Goal: Task Accomplishment & Management: Use online tool/utility

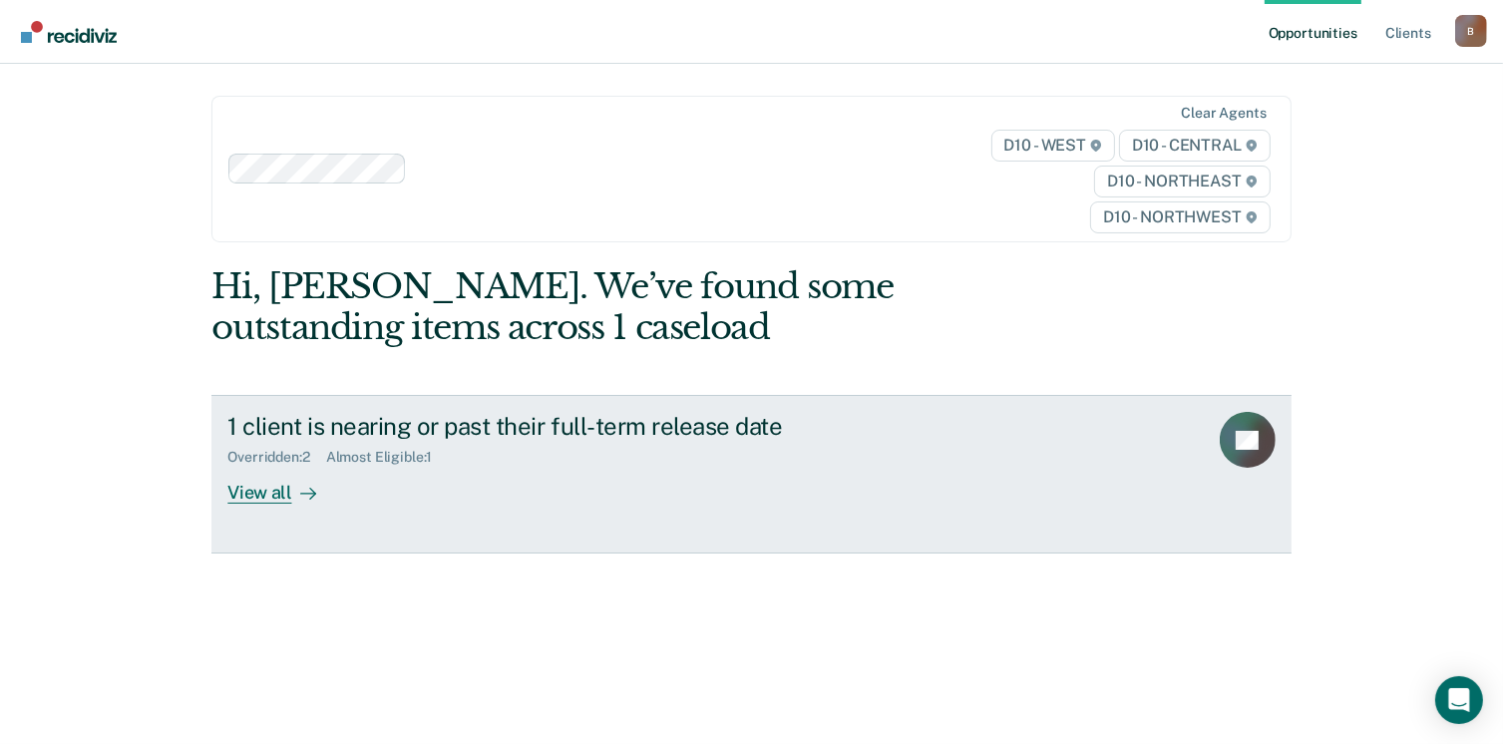
click at [270, 492] on div "View all" at bounding box center [283, 485] width 112 height 39
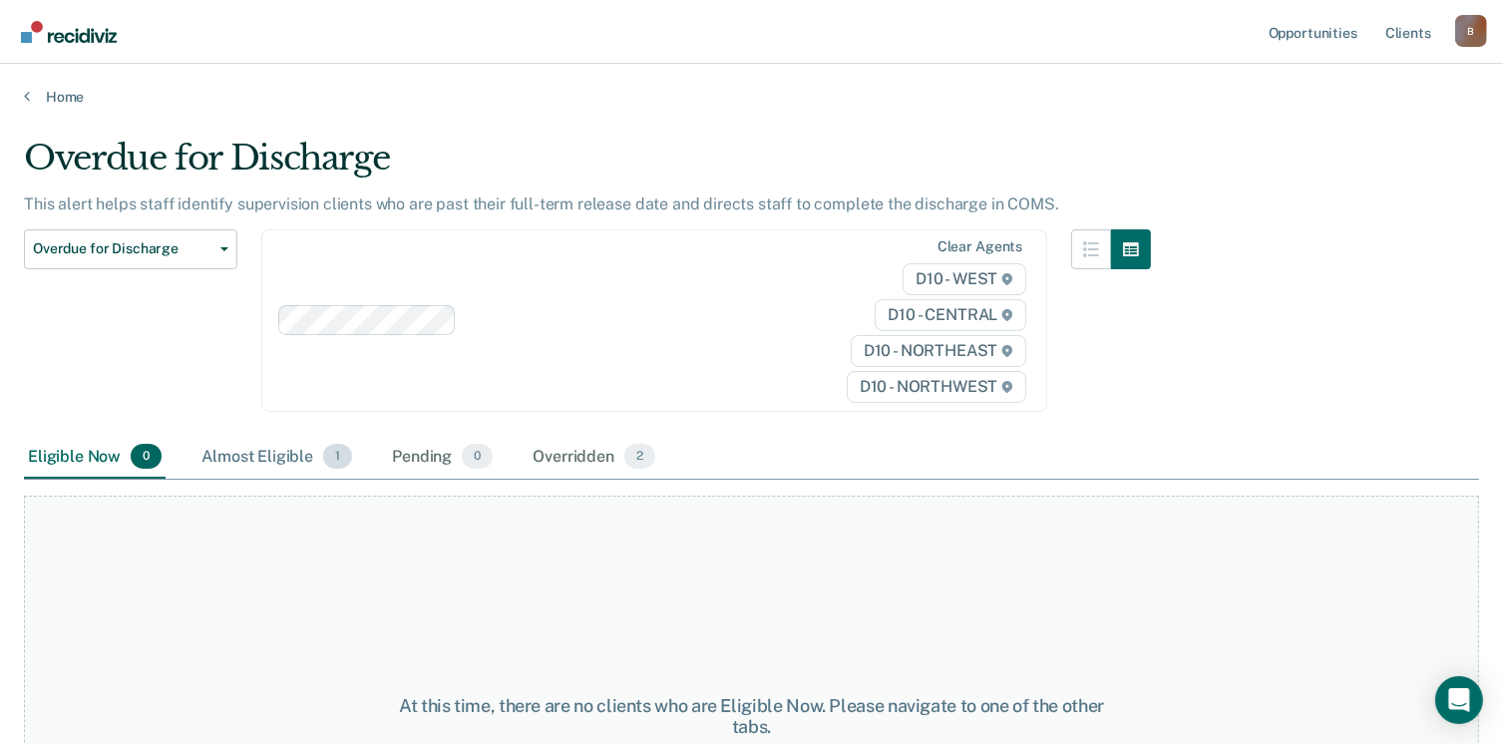
click at [288, 456] on div "Almost Eligible 1" at bounding box center [277, 458] width 159 height 44
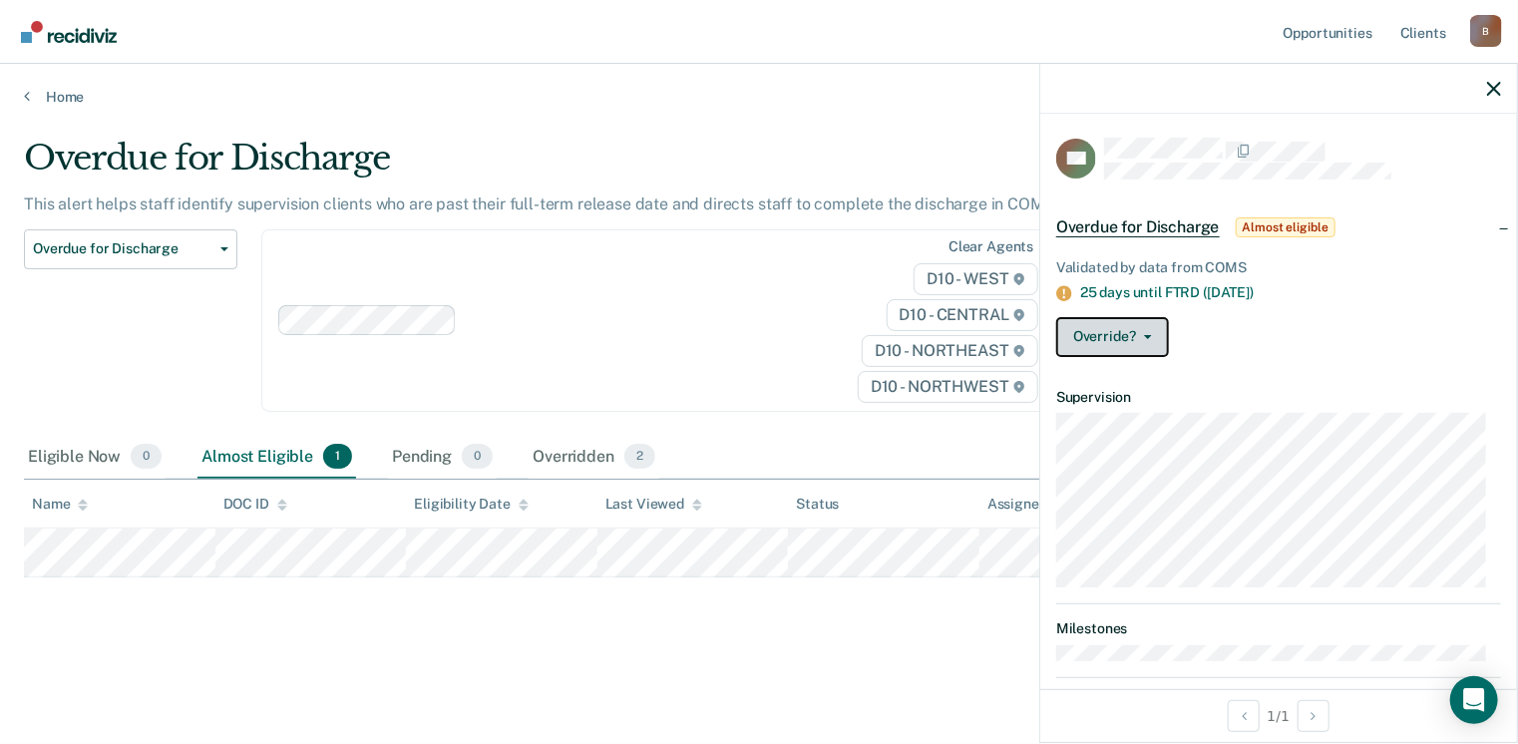
click at [1151, 343] on button "Override?" at bounding box center [1112, 337] width 113 height 40
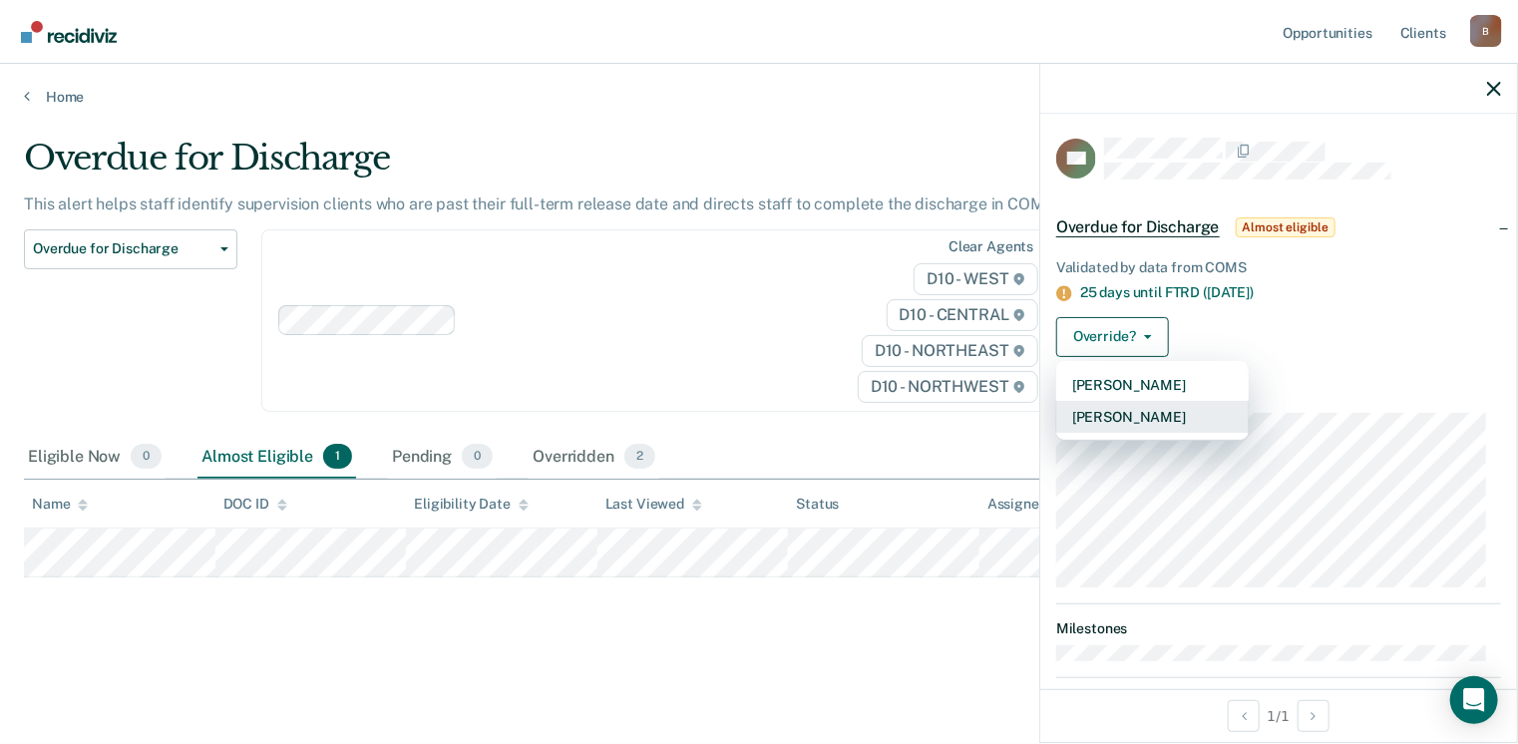
click at [1145, 413] on button "[PERSON_NAME]" at bounding box center [1152, 417] width 193 height 32
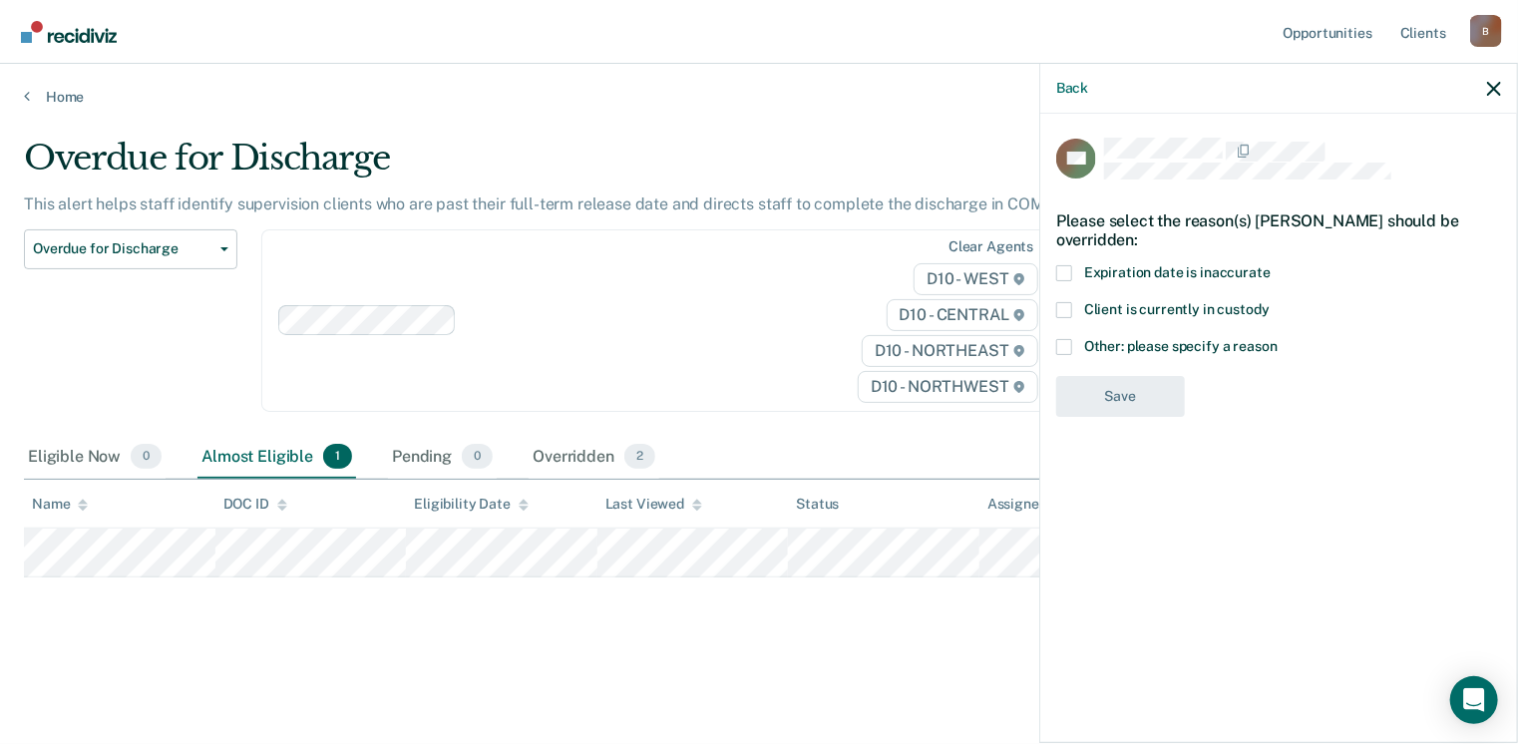
click at [1064, 345] on span at bounding box center [1064, 347] width 16 height 16
click at [1278, 339] on input "Other: please specify a reason" at bounding box center [1278, 339] width 0 height 0
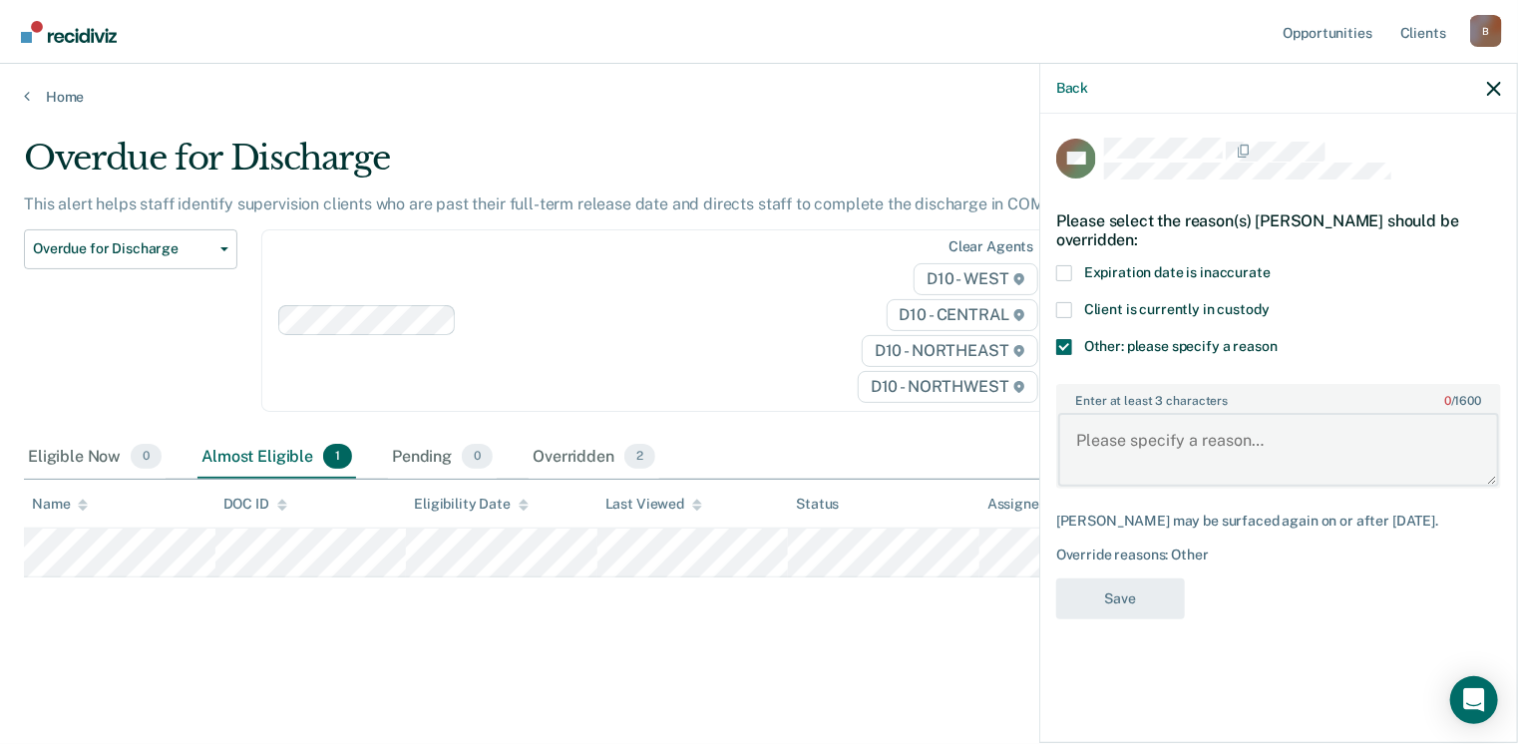
click at [1135, 440] on textarea "Enter at least 3 characters 0 / 1600" at bounding box center [1278, 450] width 441 height 74
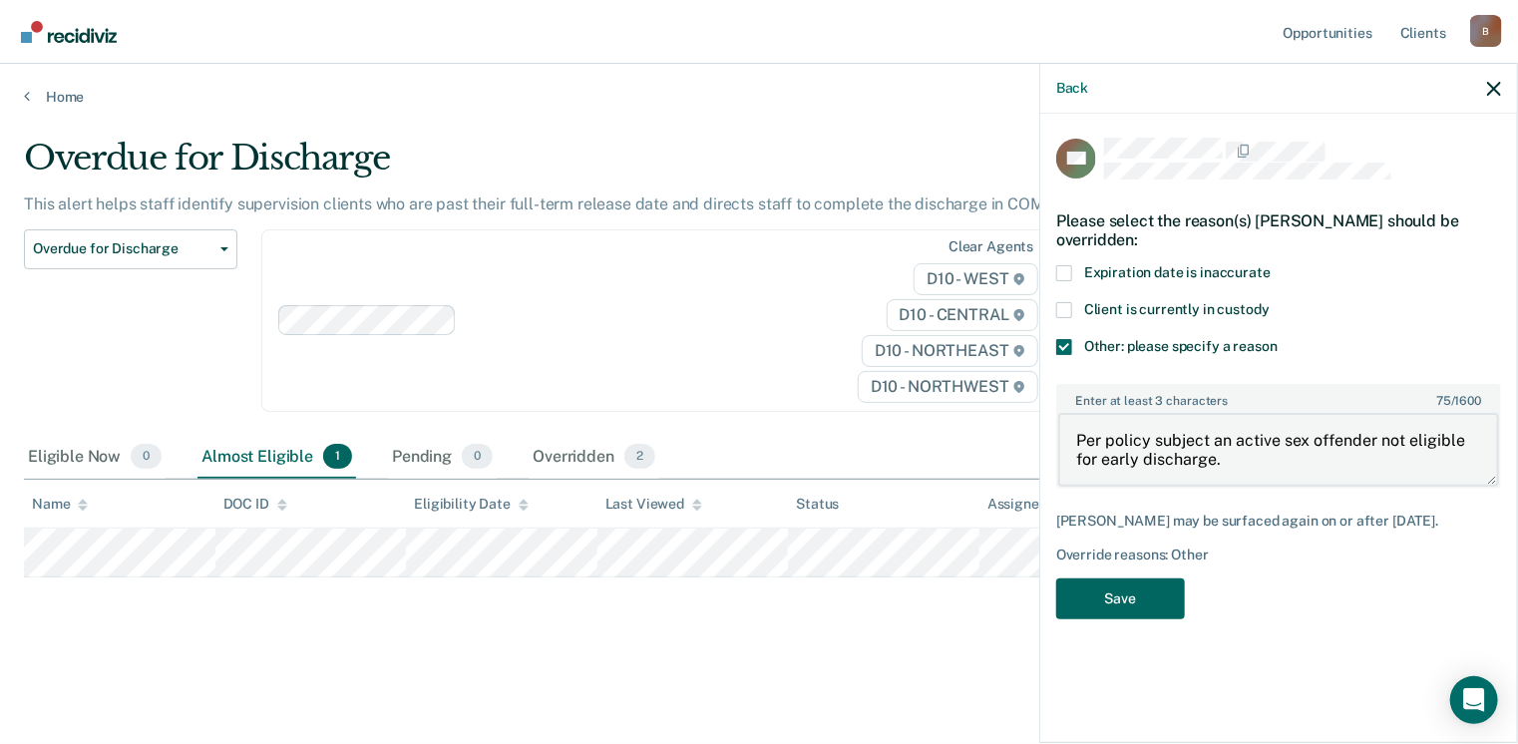
type textarea "Per policy subject an active sex offender not eligible for early discharge."
click at [1146, 601] on button "Save" at bounding box center [1120, 599] width 129 height 41
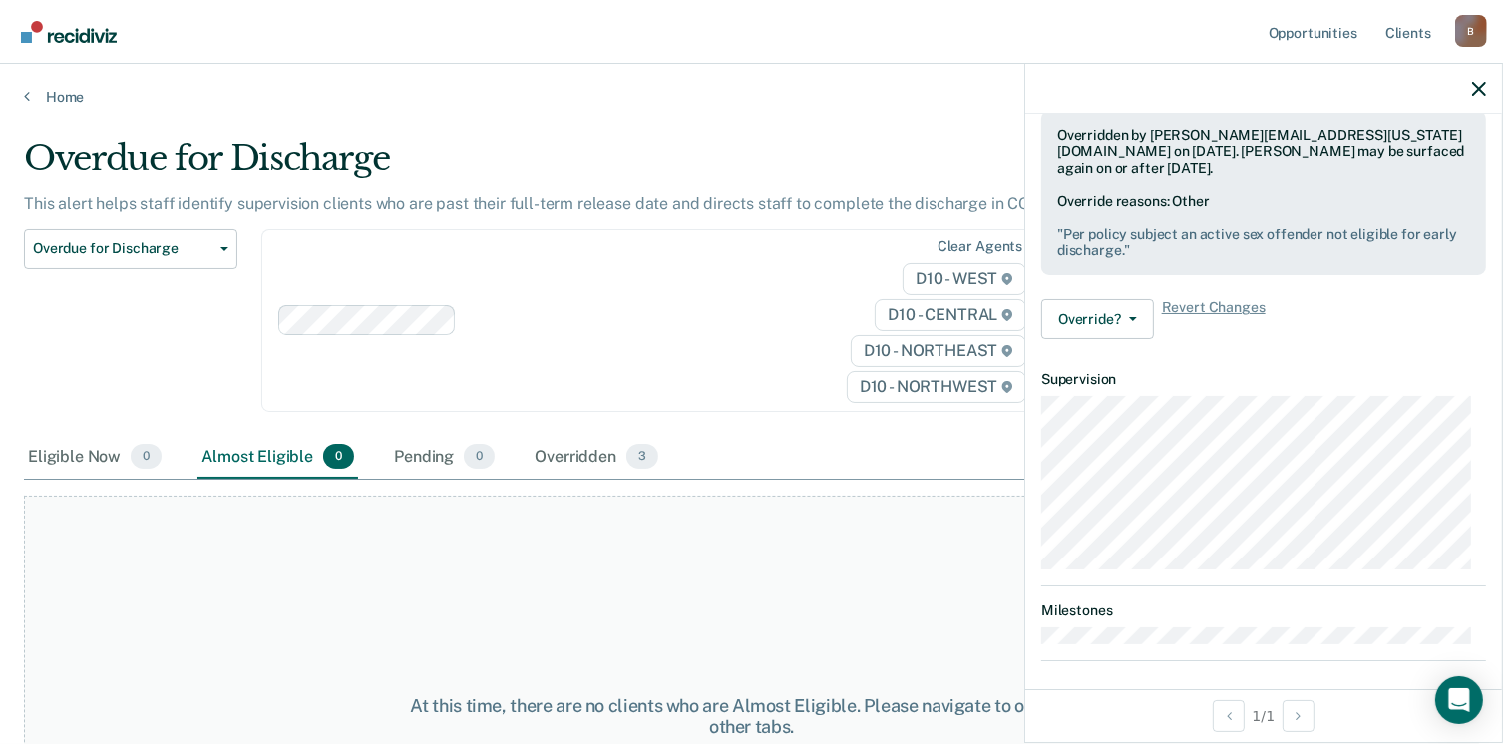
scroll to position [222, 0]
